Goal: Communication & Community: Share content

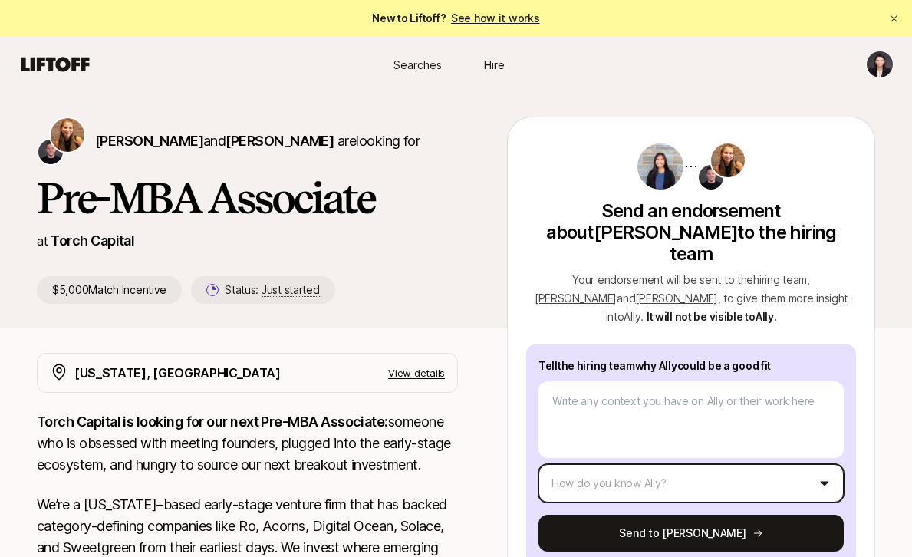
click at [643, 460] on html "New to Liftoff? See how it works Searches Hire Searches Hire [PERSON_NAME] and …" at bounding box center [456, 278] width 912 height 557
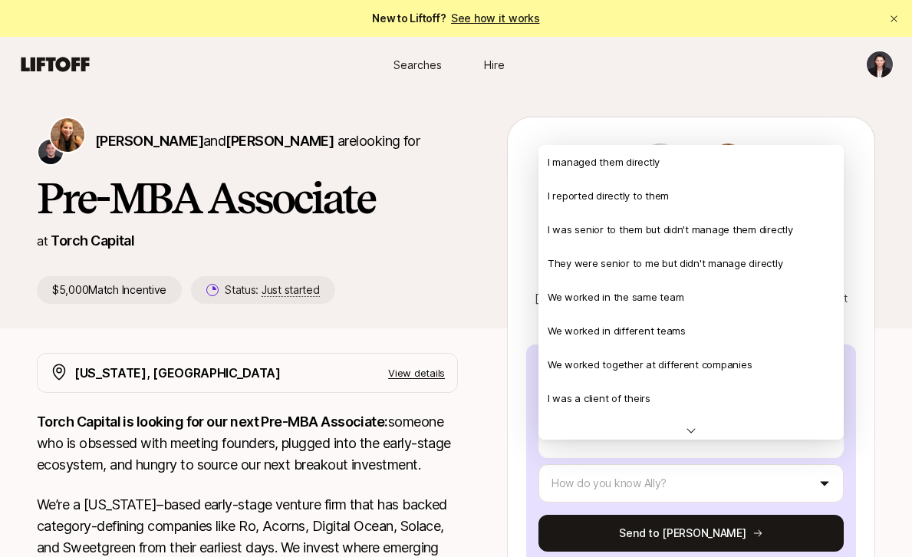
type textarea "x"
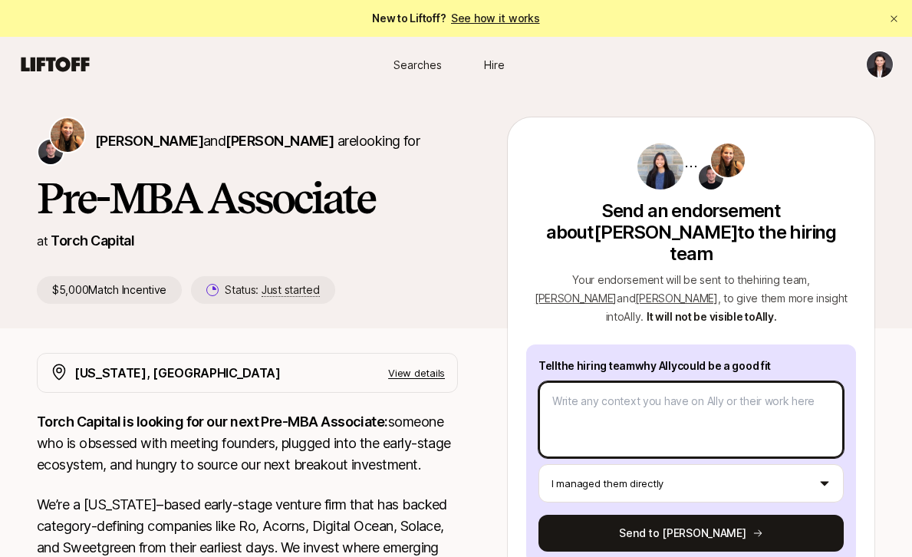
click at [632, 400] on textarea at bounding box center [691, 419] width 305 height 77
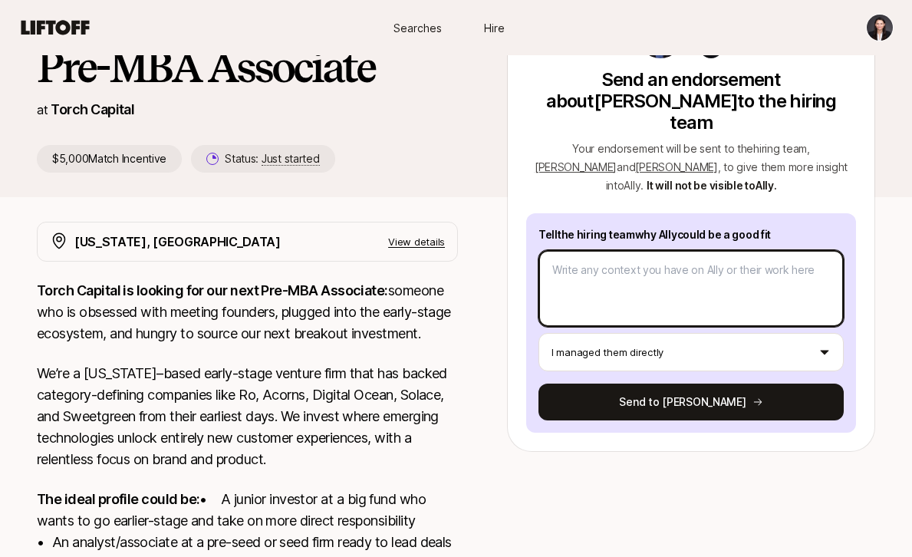
scroll to position [133, 0]
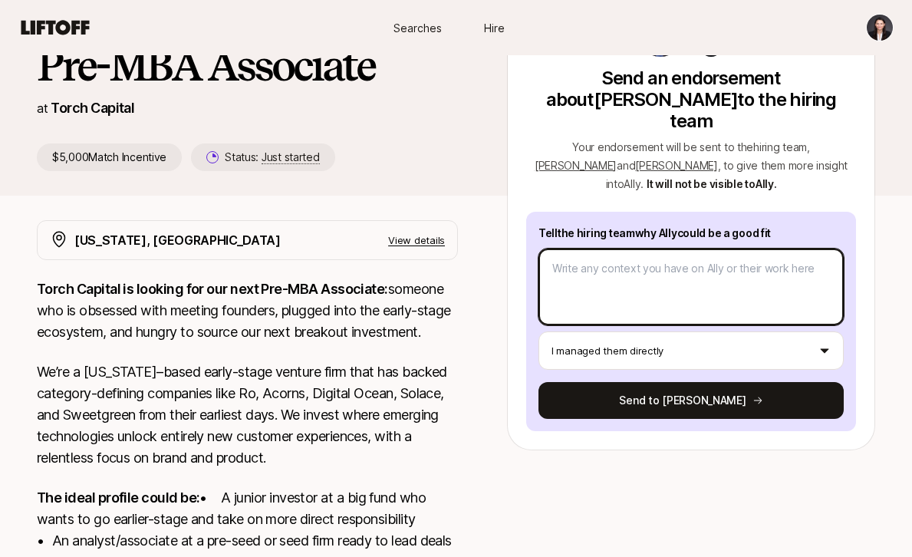
paste textarea "I wholeheartedly endorse [PERSON_NAME] as a professional of exceptional charact…"
type textarea "I wholeheartedly endorse [PERSON_NAME] as a professional of exceptional charact…"
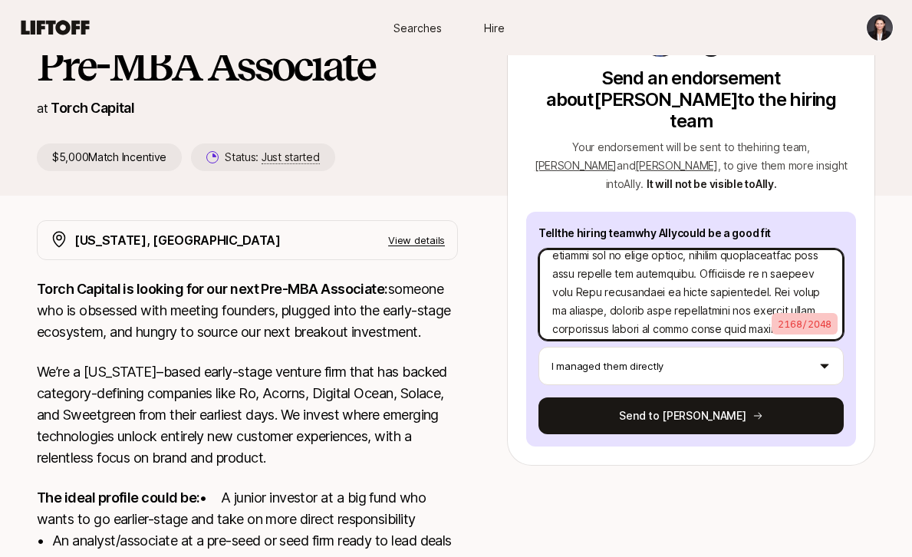
scroll to position [533, 0]
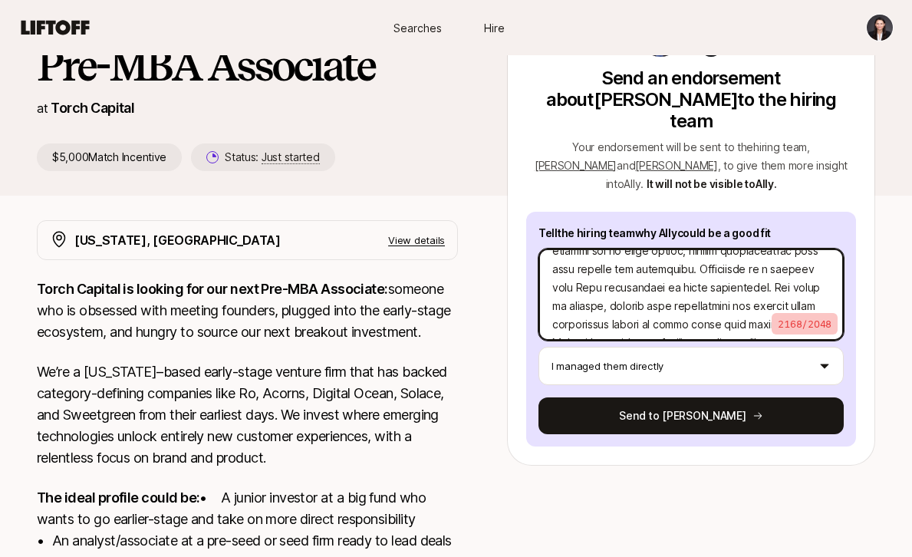
drag, startPoint x: 553, startPoint y: 249, endPoint x: 670, endPoint y: 298, distance: 126.8
click at [670, 298] on textarea at bounding box center [691, 295] width 305 height 92
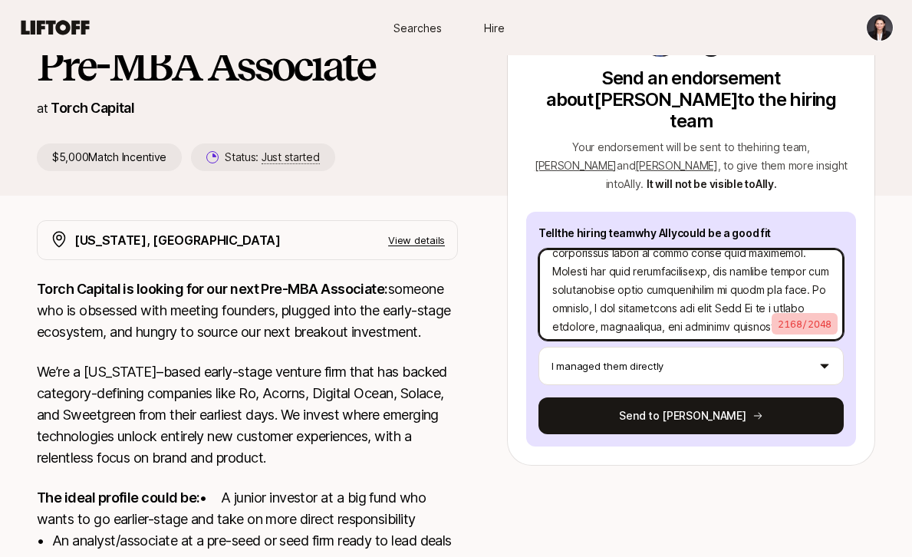
scroll to position [619, 0]
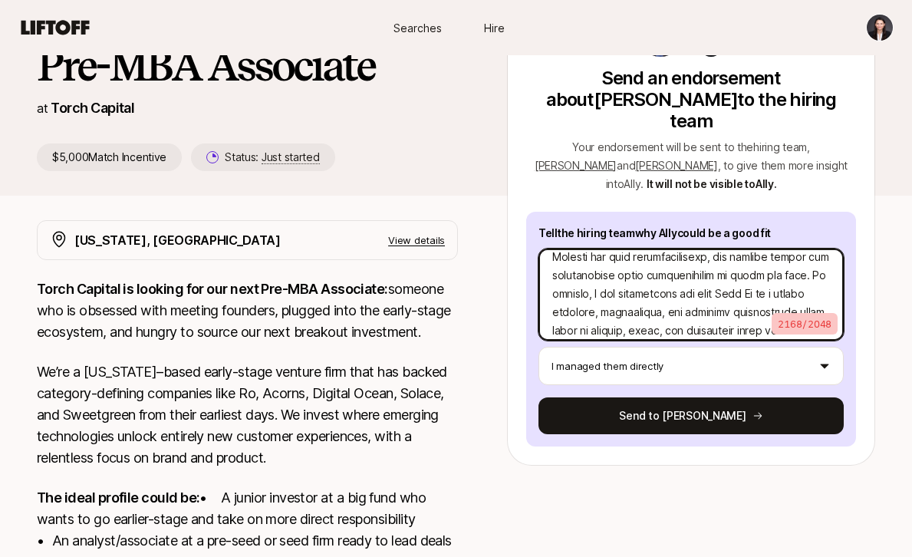
click at [739, 253] on textarea at bounding box center [691, 295] width 305 height 92
type textarea "x"
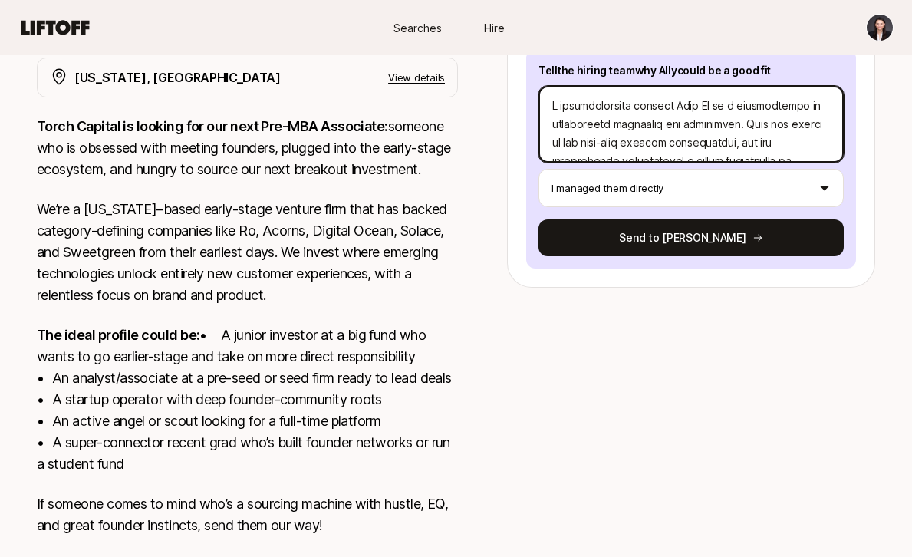
scroll to position [414, 0]
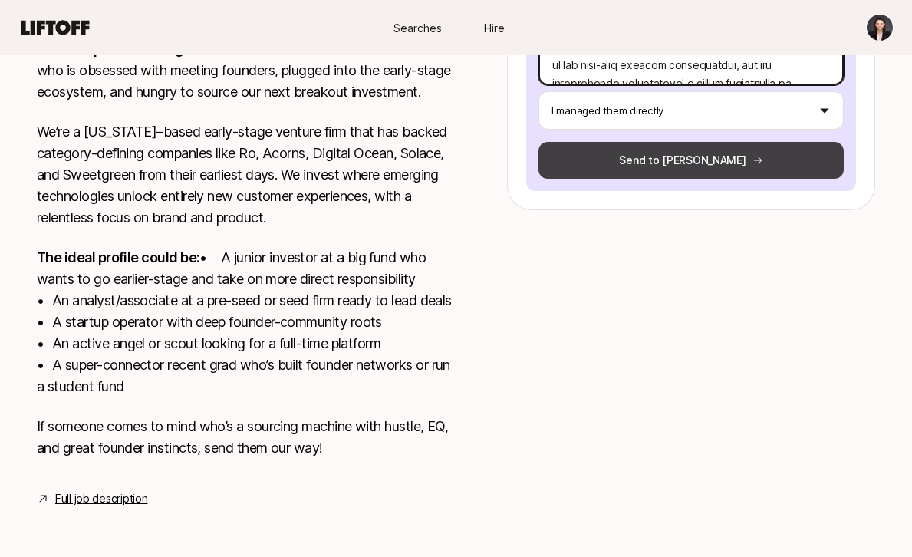
type textarea "I wholeheartedly endorse [PERSON_NAME] as a professional of exceptional charact…"
click at [631, 142] on button "Send to [PERSON_NAME]" at bounding box center [691, 160] width 305 height 37
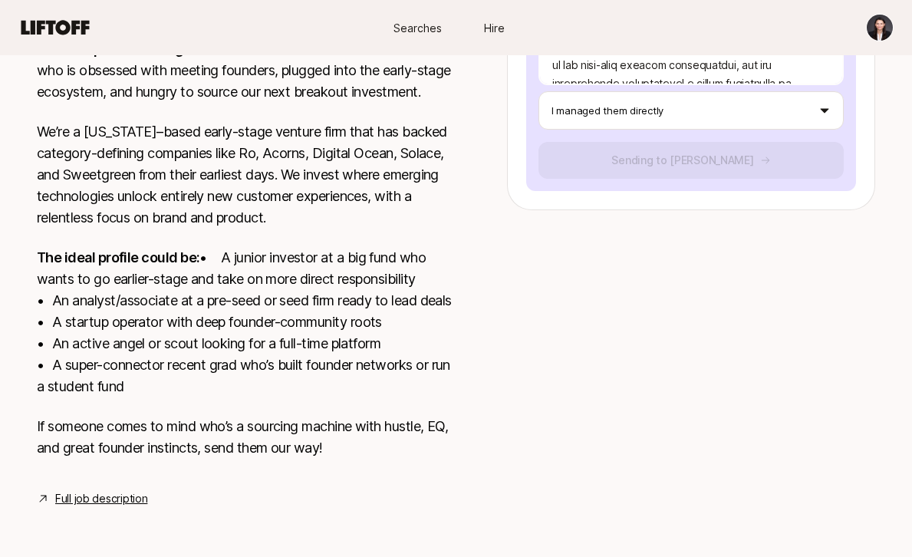
type textarea "x"
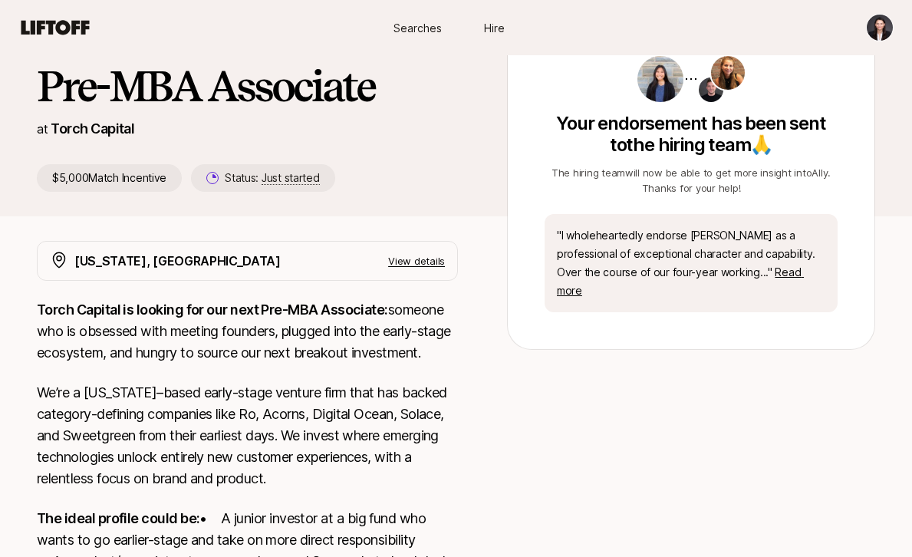
scroll to position [103, 0]
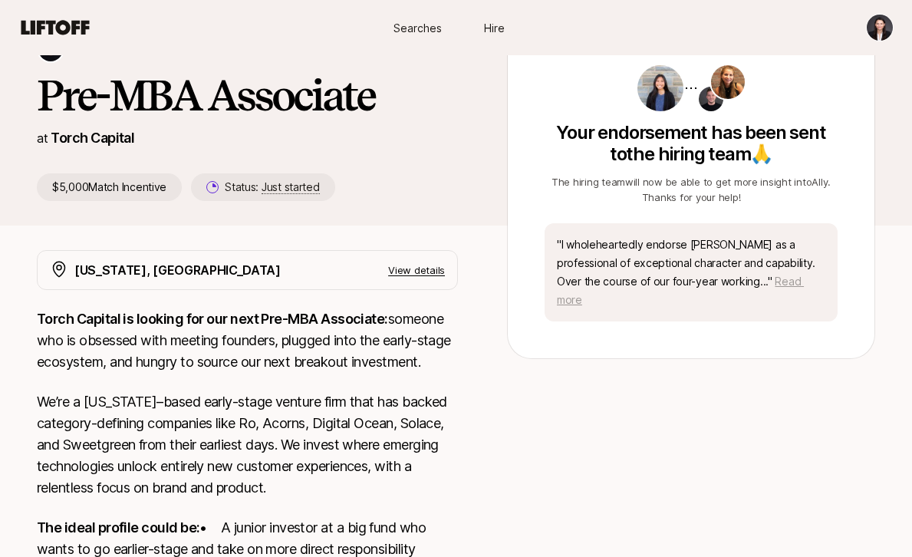
click at [704, 283] on span "Read more" at bounding box center [680, 290] width 247 height 31
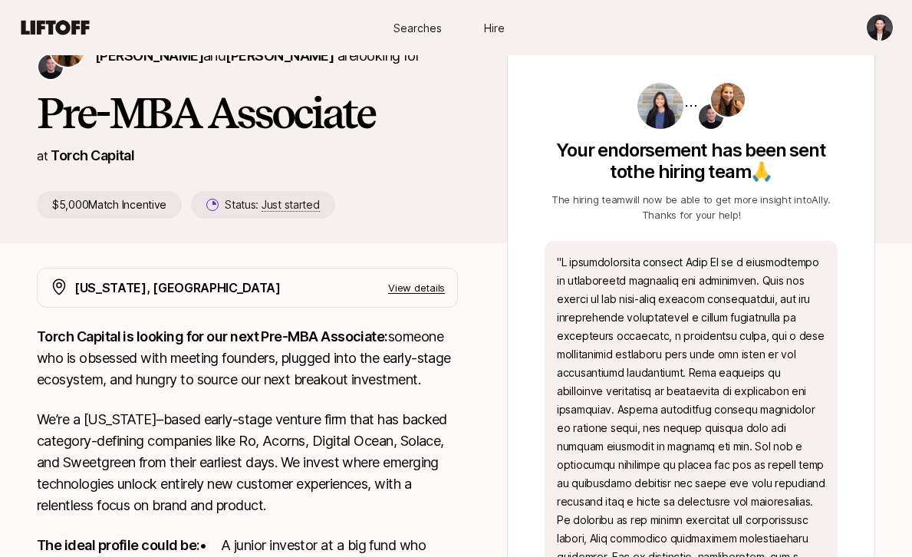
scroll to position [82, 0]
